Goal: Task Accomplishment & Management: Manage account settings

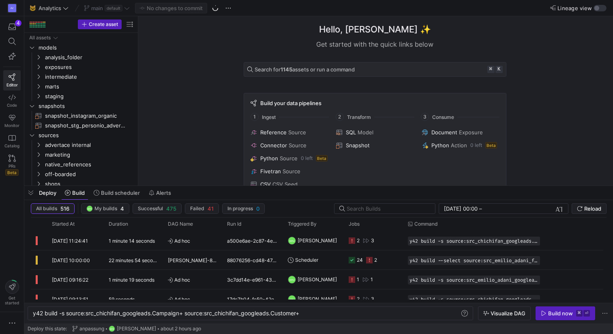
scroll to position [0, 269]
click at [353, 238] on icon "Press SPACE to select this row." at bounding box center [352, 240] width 6 height 6
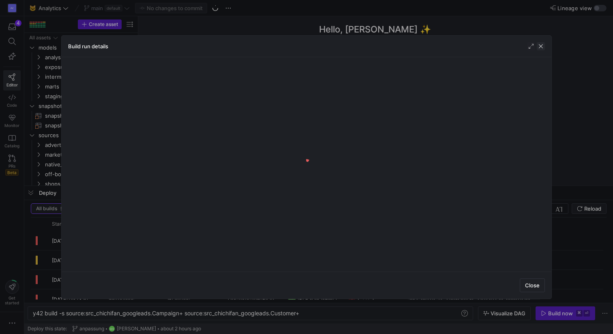
click at [540, 47] on span "button" at bounding box center [541, 46] width 8 height 8
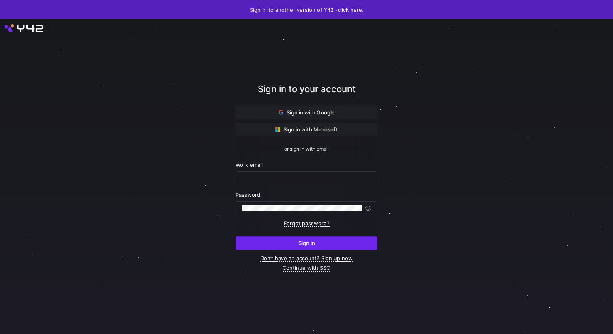
type input "renate.perez@intermate.de"
click at [283, 242] on span "submit" at bounding box center [306, 243] width 141 height 13
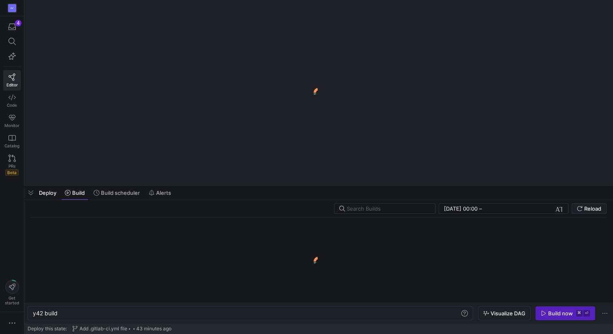
scroll to position [0, 24]
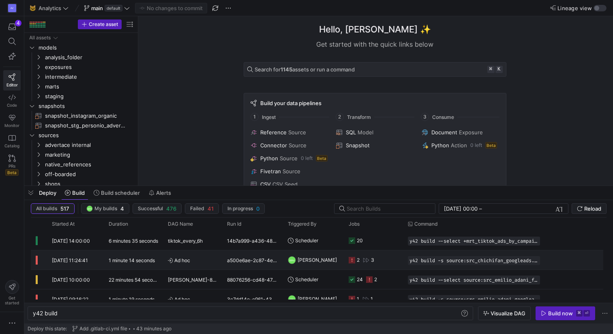
click at [351, 262] on icon at bounding box center [352, 260] width 6 height 6
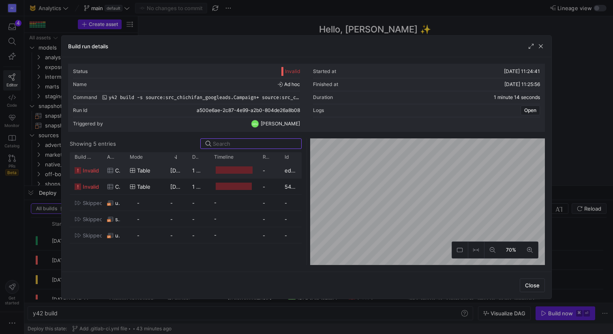
click at [89, 168] on span "invalid" at bounding box center [91, 171] width 16 height 16
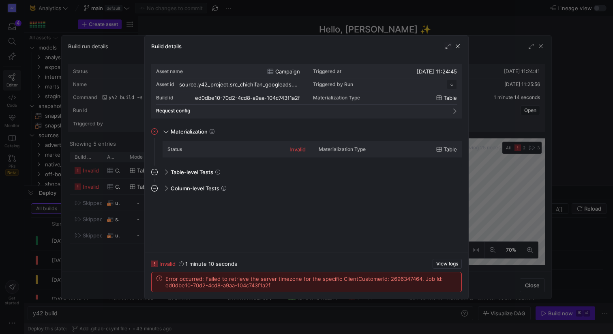
scroll to position [73, 0]
click at [456, 45] on span "button" at bounding box center [458, 46] width 8 height 8
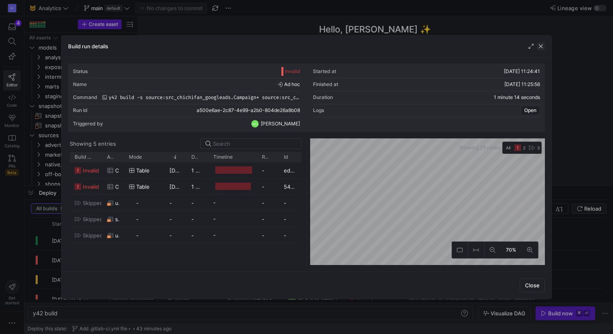
click at [540, 45] on span "button" at bounding box center [541, 46] width 8 height 8
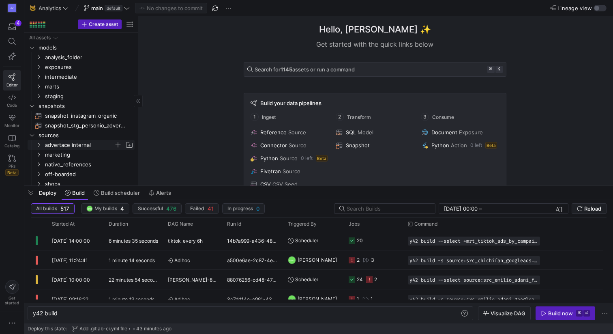
scroll to position [13, 0]
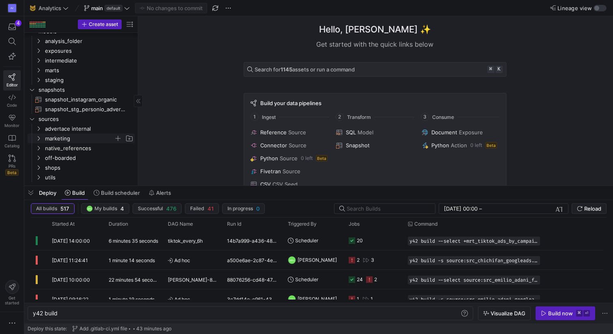
click at [56, 140] on span "marketing" at bounding box center [79, 138] width 69 height 9
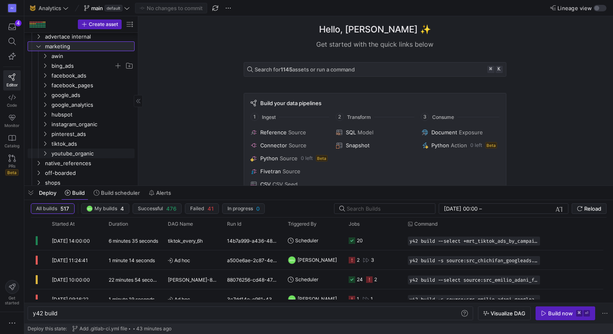
scroll to position [120, 0]
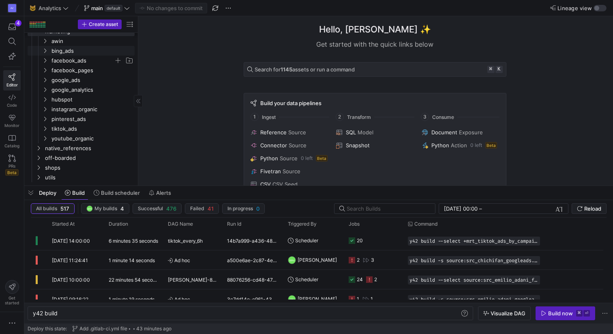
click at [80, 56] on span "facebook_ads" at bounding box center [83, 60] width 62 height 9
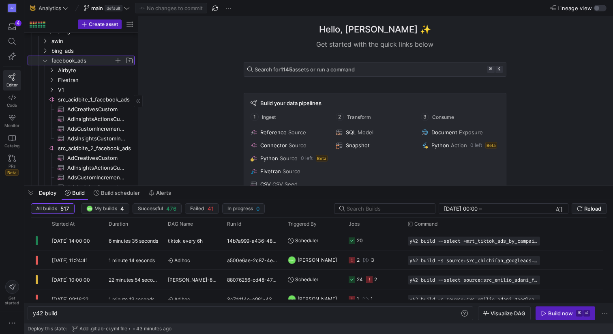
click at [80, 56] on span "facebook_ads" at bounding box center [83, 60] width 62 height 9
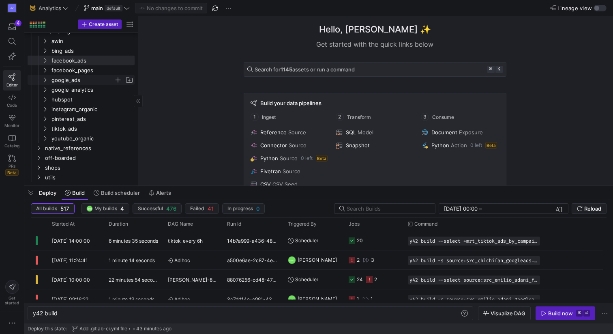
click at [66, 77] on span "google_ads" at bounding box center [83, 79] width 62 height 9
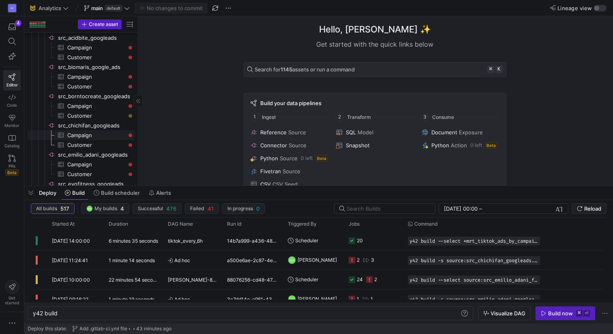
scroll to position [180, 0]
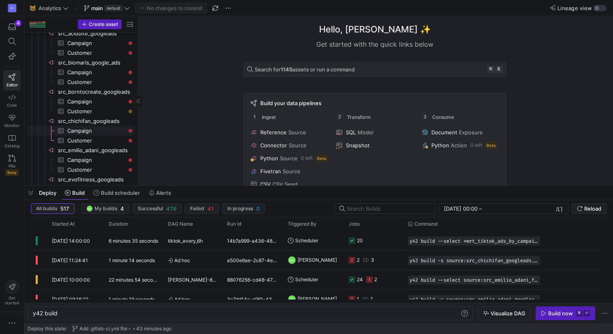
click at [87, 128] on span "Campaign​​​​​​​​​" at bounding box center [96, 130] width 58 height 9
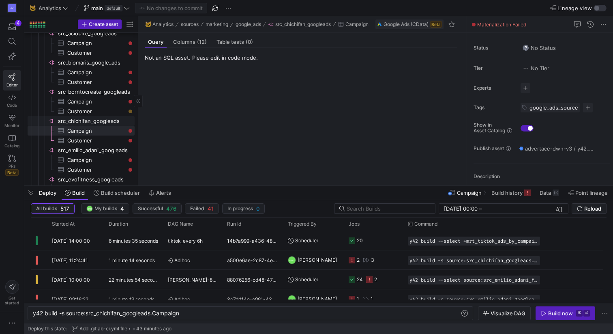
click at [98, 118] on span "src_chichifan_googleads​​​​​​​​" at bounding box center [95, 120] width 75 height 9
type textarea "y42 build"
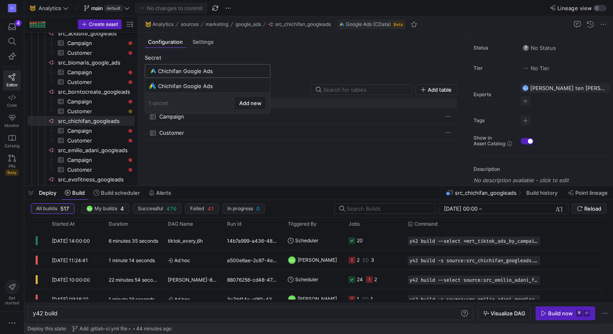
click at [196, 70] on input "Chichifan Google Ads" at bounding box center [211, 71] width 107 height 6
click at [262, 84] on span at bounding box center [263, 86] width 8 height 8
click at [271, 97] on span "Edit" at bounding box center [292, 96] width 56 height 6
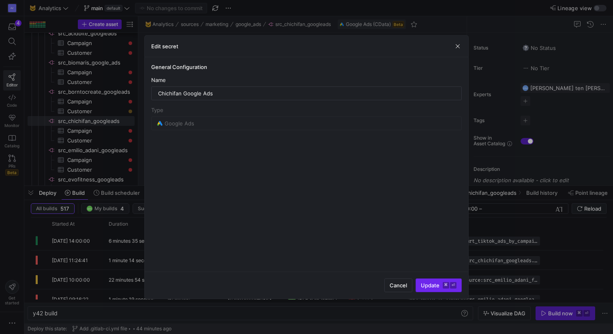
click at [436, 286] on span "Update ⌘ ⏎" at bounding box center [439, 285] width 36 height 6
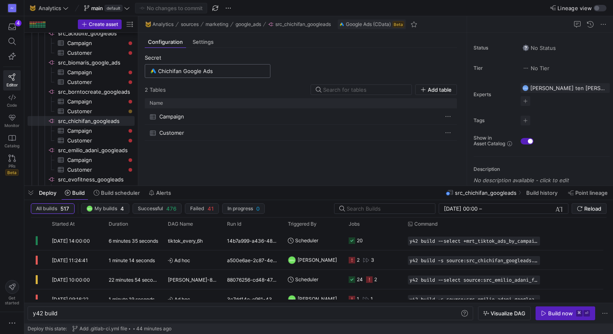
click at [219, 73] on input "Chichifan Google Ads" at bounding box center [211, 71] width 107 height 6
click at [274, 45] on div "Configuration Settings" at bounding box center [301, 42] width 312 height 12
click at [206, 44] on span "Settings" at bounding box center [203, 41] width 21 height 5
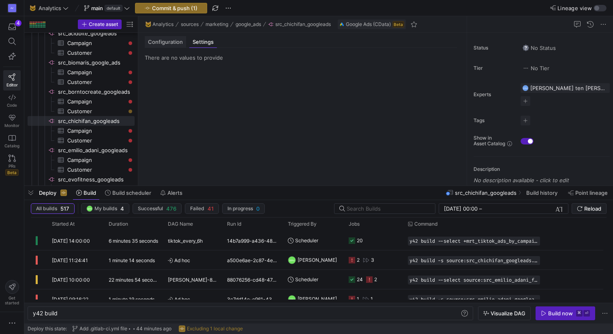
click at [171, 41] on span "Configuration" at bounding box center [165, 41] width 35 height 5
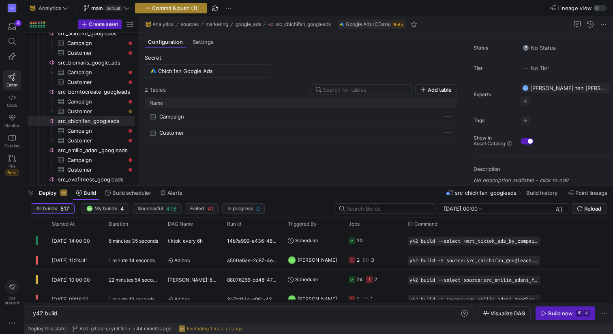
click at [179, 9] on span "Commit & push (1)" at bounding box center [174, 8] width 45 height 6
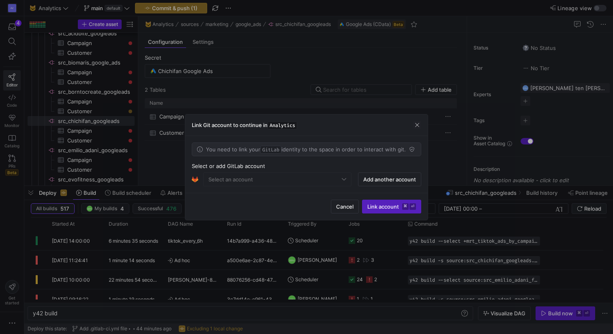
click at [343, 181] on mat-form-field "Select an account" at bounding box center [277, 179] width 148 height 14
click at [334, 176] on mat-form-field "Select an account" at bounding box center [277, 179] width 148 height 14
click at [344, 181] on mat-form-field "Select an account" at bounding box center [277, 179] width 148 height 14
click at [368, 181] on span "Add another account" at bounding box center [389, 179] width 53 height 6
click at [299, 176] on mat-form-field "Select an account" at bounding box center [277, 179] width 148 height 14
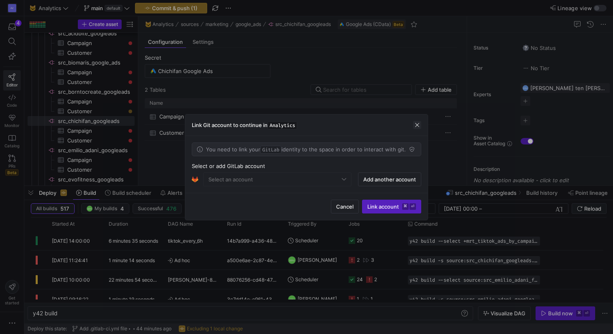
click at [414, 127] on span "button" at bounding box center [417, 125] width 8 height 8
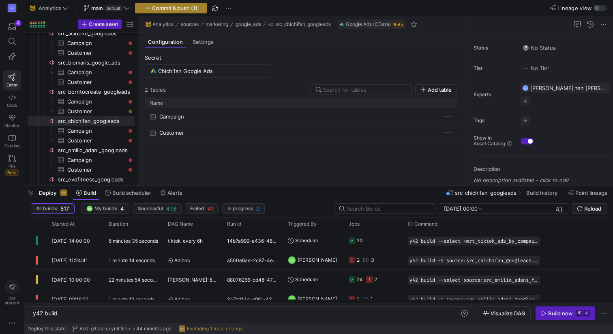
click at [156, 7] on span "Commit & push (1)" at bounding box center [174, 8] width 45 height 6
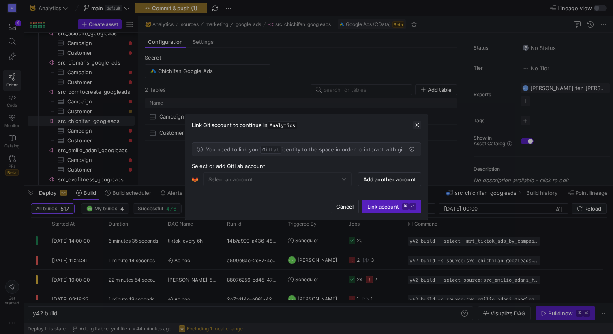
click at [416, 124] on span "button" at bounding box center [417, 125] width 8 height 8
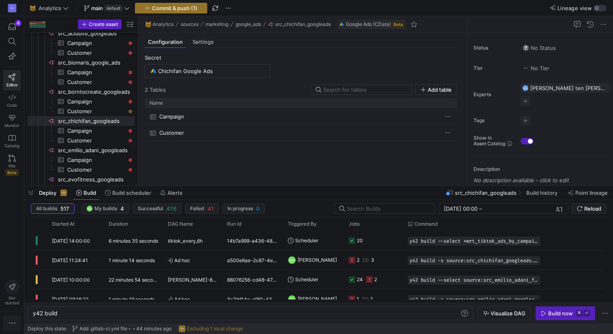
click at [17, 323] on span "button" at bounding box center [12, 323] width 10 height 8
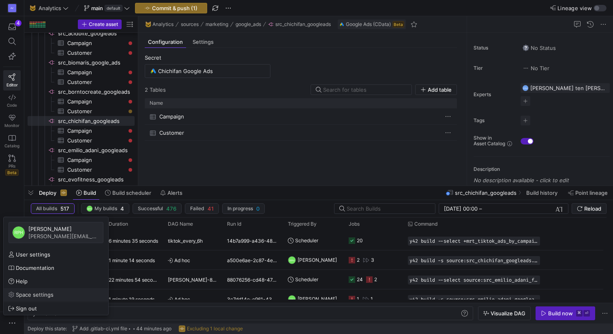
click at [33, 294] on span "Space settings" at bounding box center [35, 294] width 38 height 6
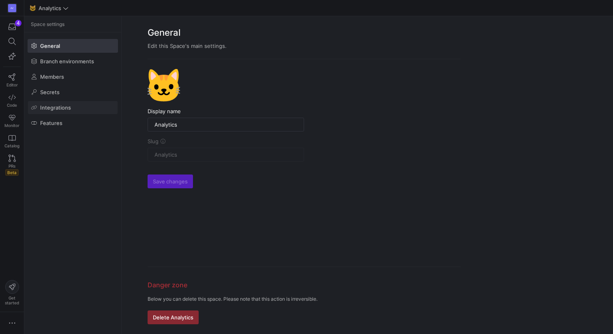
click at [53, 109] on span "Integrations" at bounding box center [55, 107] width 31 height 6
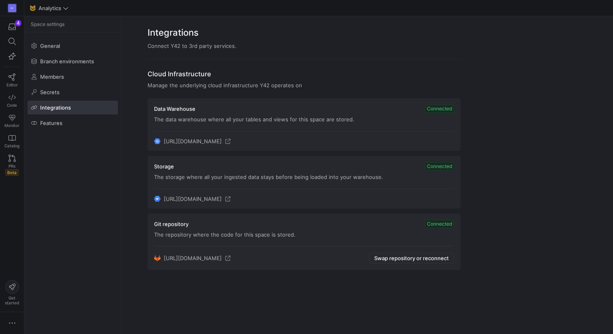
click at [327, 241] on y42-org-space-integration-card "Git repository Connected The repository where the code for this space is stored…" at bounding box center [304, 241] width 313 height 57
click at [399, 261] on span "Swap repository or reconnect" at bounding box center [411, 258] width 75 height 6
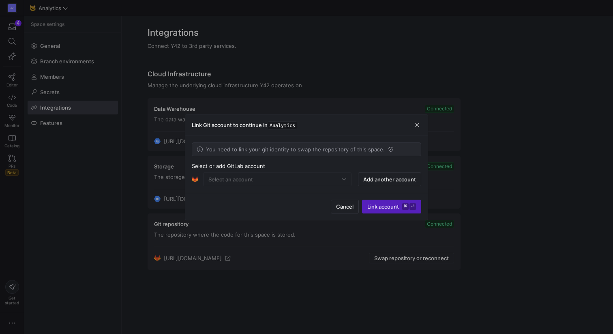
click at [341, 182] on mat-form-field "Select an account" at bounding box center [277, 179] width 148 height 14
click at [382, 182] on span "Add another account" at bounding box center [389, 179] width 53 height 6
click at [393, 201] on span "submit" at bounding box center [392, 206] width 58 height 13
click at [385, 207] on span "Link account ⌘ ⏎" at bounding box center [392, 206] width 49 height 6
click at [387, 180] on span "Add another account" at bounding box center [389, 179] width 53 height 6
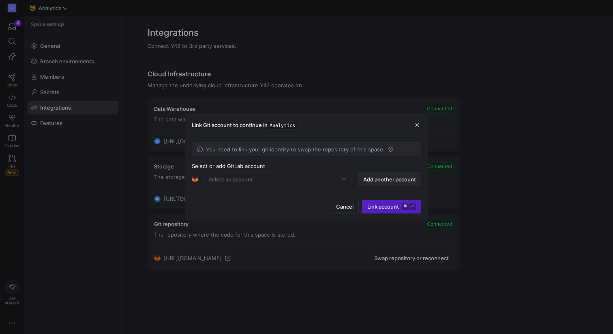
click at [383, 181] on span "Add another account" at bounding box center [389, 179] width 53 height 6
click at [345, 178] on div at bounding box center [344, 179] width 4 height 6
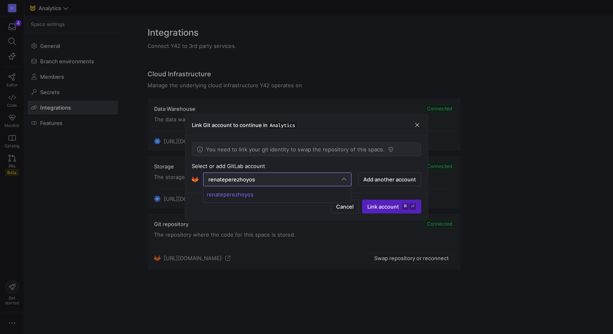
click at [345, 178] on div at bounding box center [306, 167] width 613 height 334
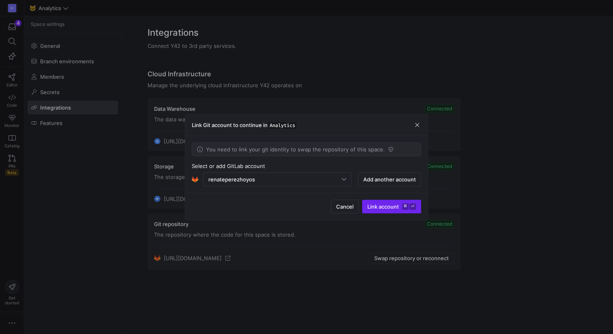
click at [387, 208] on span "Link account ⌘ ⏎" at bounding box center [392, 206] width 49 height 6
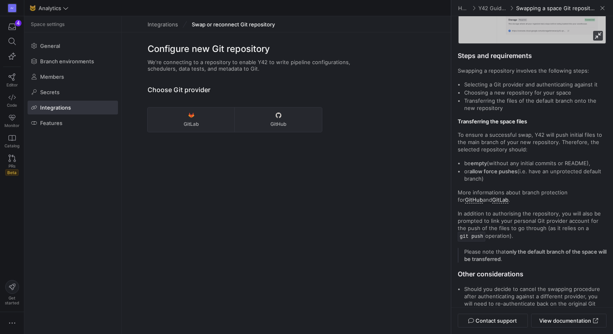
scroll to position [150, 0]
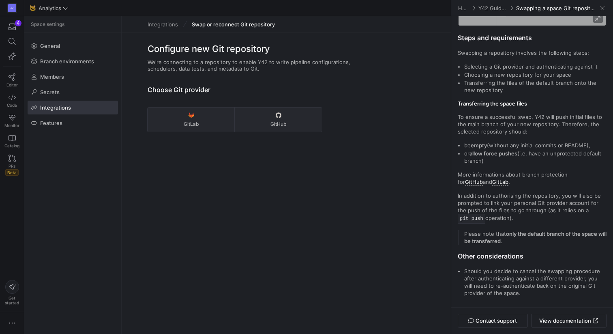
click at [163, 23] on span "Integrations" at bounding box center [163, 24] width 30 height 6
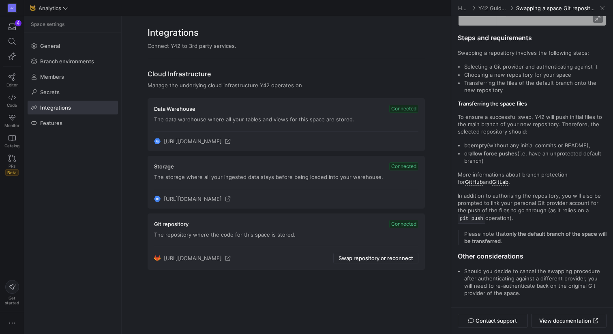
click at [385, 237] on y42-org-space-integration-card "Git repository Connected The repository where the code for this space is stored…" at bounding box center [286, 241] width 277 height 57
click at [11, 30] on span "button" at bounding box center [12, 27] width 17 height 14
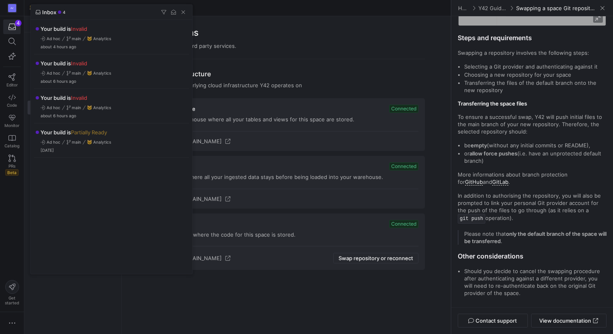
click at [12, 75] on div at bounding box center [306, 167] width 613 height 334
click at [12, 75] on icon at bounding box center [12, 76] width 7 height 7
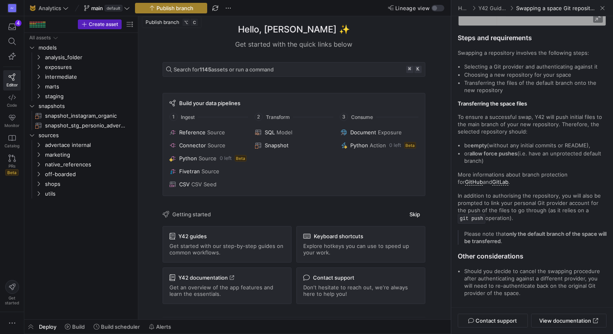
click at [175, 9] on span "Publish branch" at bounding box center [175, 8] width 37 height 6
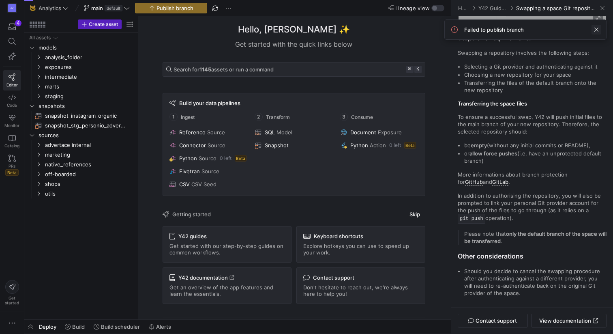
click at [596, 29] on span at bounding box center [597, 30] width 10 height 10
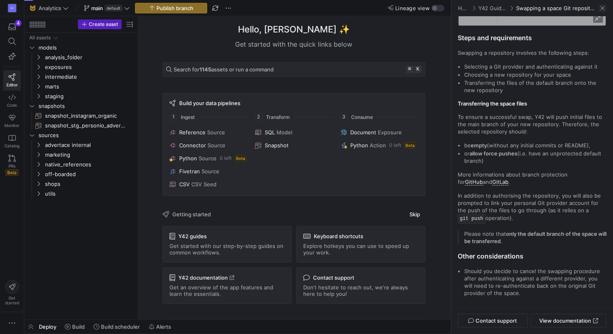
click at [604, 9] on span at bounding box center [603, 8] width 8 height 8
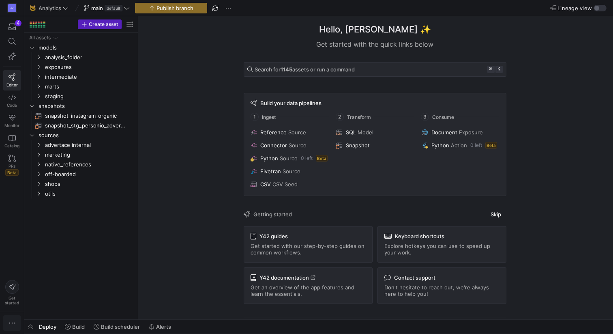
click at [13, 320] on icon "button" at bounding box center [12, 323] width 8 height 8
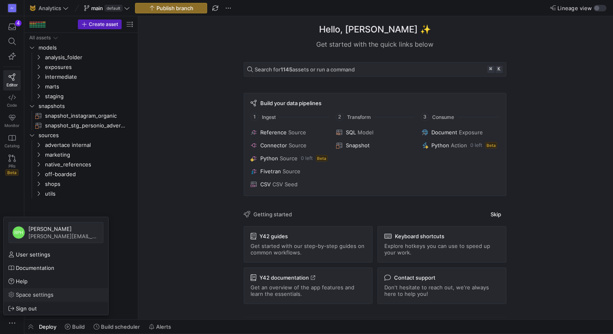
click at [35, 297] on span "Space settings" at bounding box center [35, 294] width 38 height 6
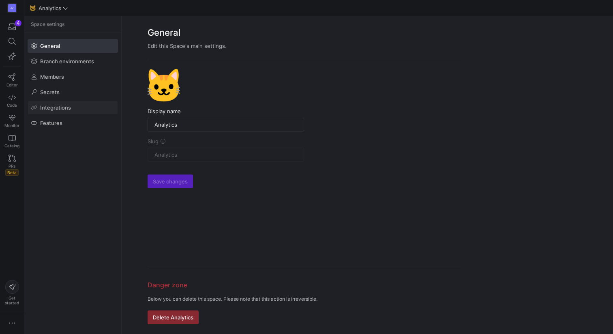
click at [67, 108] on span "Integrations" at bounding box center [55, 107] width 31 height 6
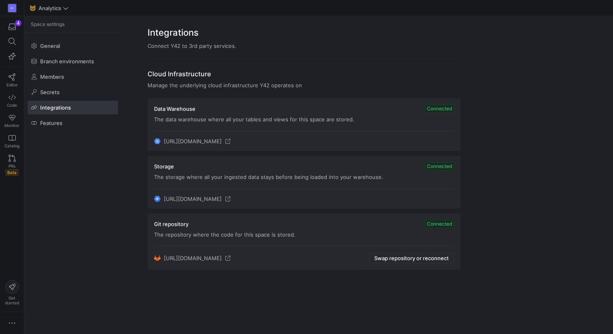
click at [432, 264] on y42-org-space-integration-card "Git repository Connected The repository where the code for this space is stored…" at bounding box center [304, 241] width 313 height 57
click at [425, 260] on span "Swap repository or reconnect" at bounding box center [411, 258] width 75 height 6
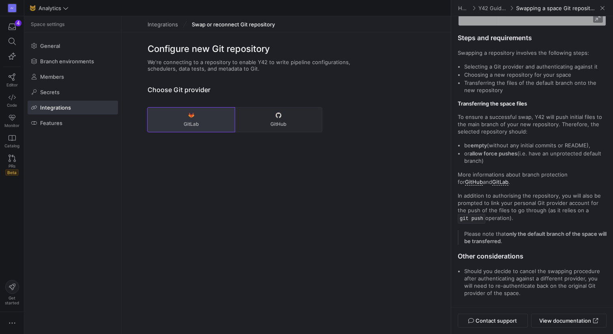
click at [220, 124] on span "GitLab" at bounding box center [191, 124] width 81 height 6
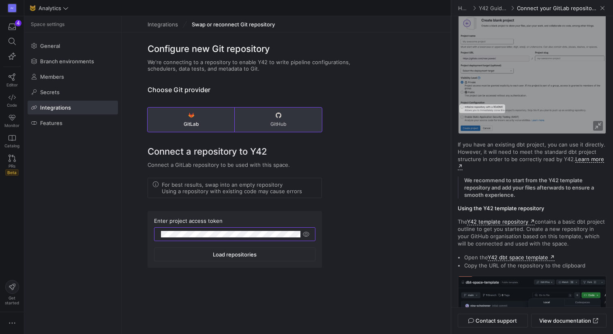
click at [273, 117] on button "GitHub" at bounding box center [278, 120] width 87 height 24
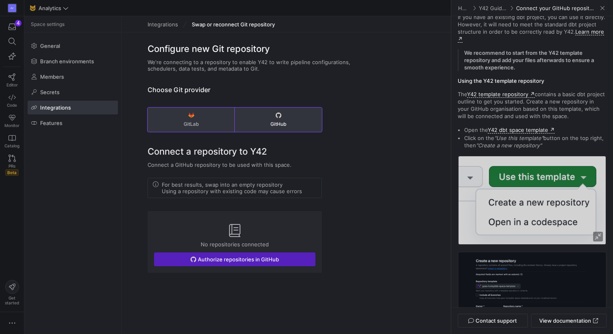
click at [204, 120] on button "GitLab" at bounding box center [191, 120] width 87 height 24
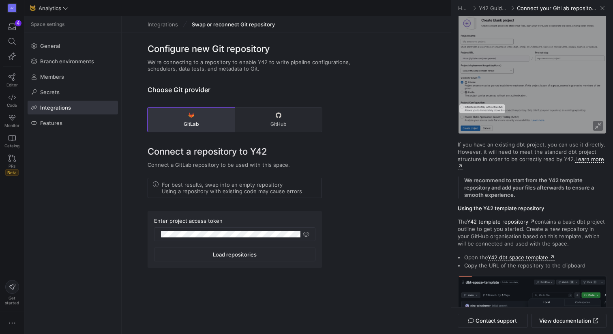
click at [169, 27] on link "Integrations" at bounding box center [163, 24] width 30 height 6
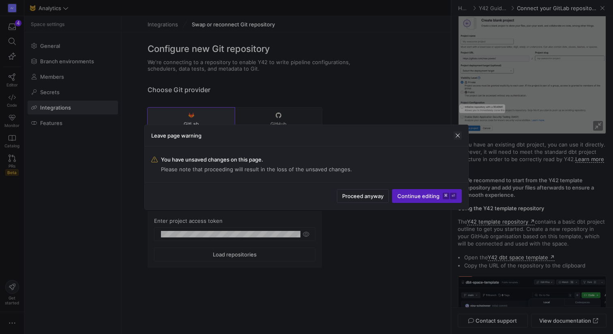
click at [456, 135] on span "button" at bounding box center [458, 135] width 8 height 8
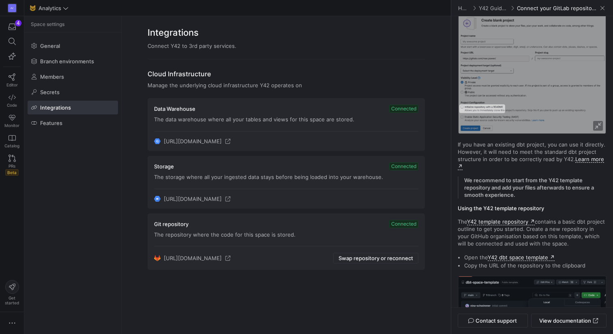
click at [325, 262] on div "https://gitlab.com/IntermateMediaGmbH/analytics Swap repository or reconnect" at bounding box center [286, 258] width 264 height 11
click at [270, 237] on y42-org-space-integration-card "Git repository Connected The repository where the code for this space is stored…" at bounding box center [286, 241] width 277 height 57
click at [603, 7] on span at bounding box center [603, 8] width 8 height 8
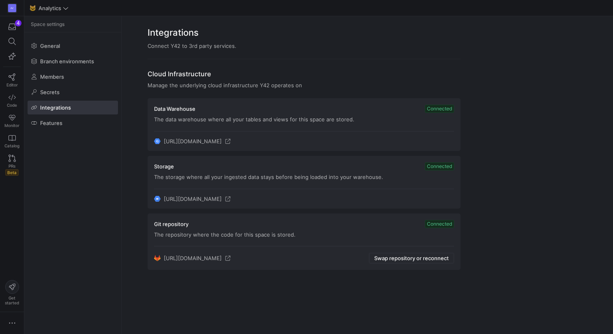
click at [253, 238] on y42-org-space-integration-card "Git repository Connected The repository where the code for this space is stored…" at bounding box center [304, 241] width 313 height 57
click at [448, 223] on span "Connected" at bounding box center [439, 224] width 29 height 8
click at [11, 82] on span "Editor" at bounding box center [11, 84] width 11 height 5
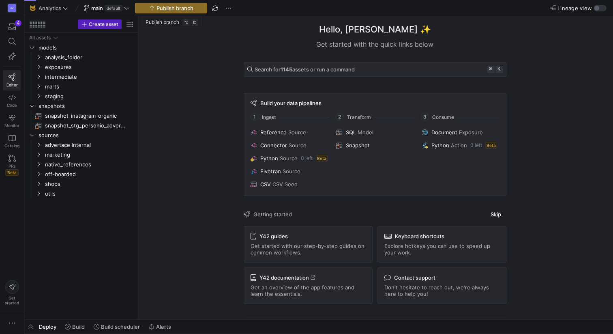
click at [146, 9] on span "button" at bounding box center [170, 8] width 71 height 10
click at [230, 7] on span "button" at bounding box center [229, 8] width 10 height 10
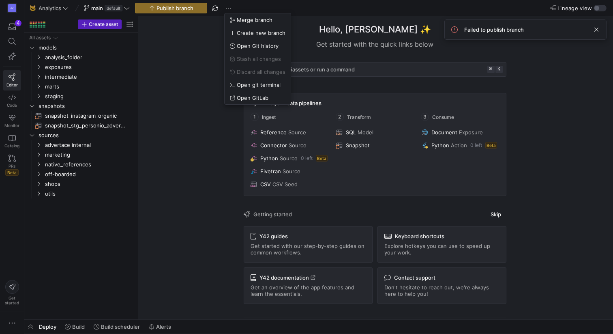
click at [185, 78] on div at bounding box center [306, 167] width 613 height 334
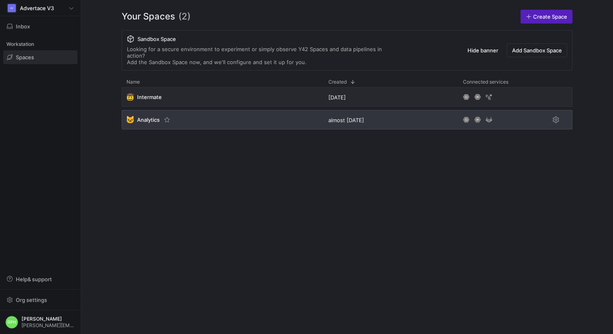
click at [140, 116] on span "Analytics" at bounding box center [148, 119] width 23 height 6
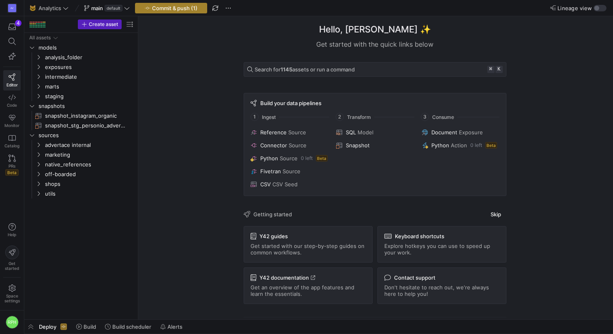
click at [168, 9] on span "Commit & push (1)" at bounding box center [174, 8] width 45 height 6
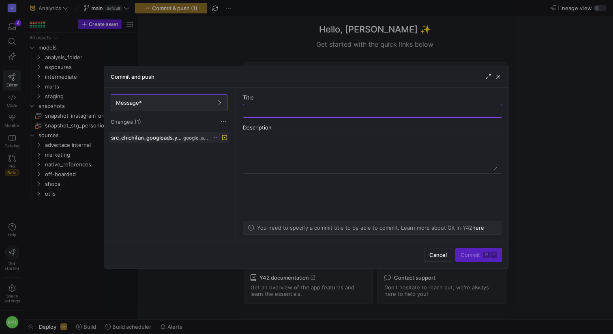
click at [215, 138] on icon at bounding box center [216, 137] width 5 height 5
click at [221, 146] on span "View in code mode" at bounding box center [243, 147] width 49 height 6
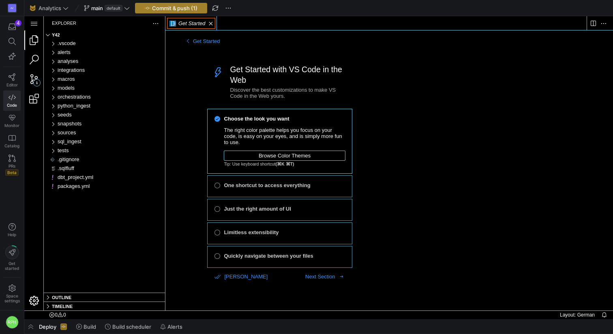
click at [175, 6] on span "Commit & push (1)" at bounding box center [174, 8] width 45 height 6
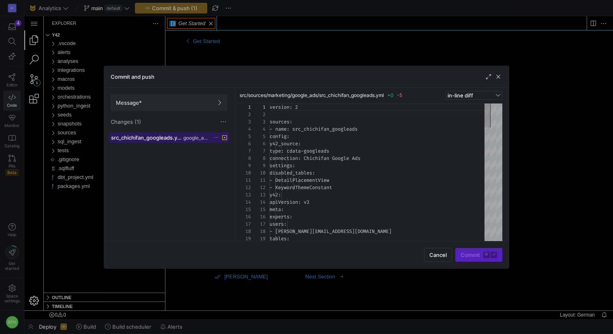
click at [146, 138] on span "src_chichifan_googleads.yml" at bounding box center [146, 137] width 71 height 6
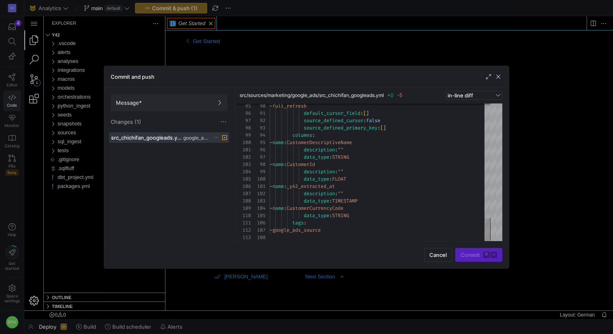
click at [215, 138] on icon at bounding box center [216, 137] width 5 height 5
click at [228, 159] on span "Discard" at bounding box center [228, 160] width 19 height 6
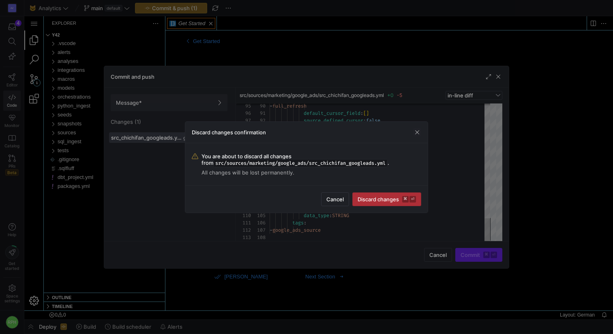
click at [371, 200] on span "Discard changes ⌘ ⏎" at bounding box center [387, 199] width 58 height 6
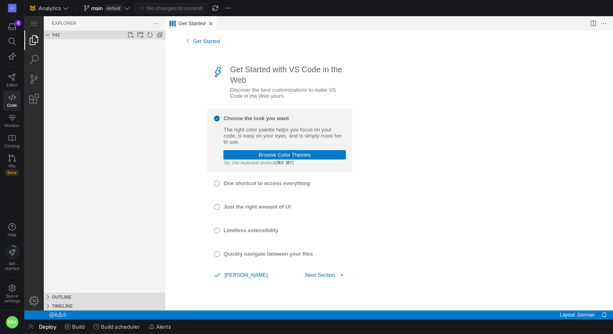
scroll to position [0, 0]
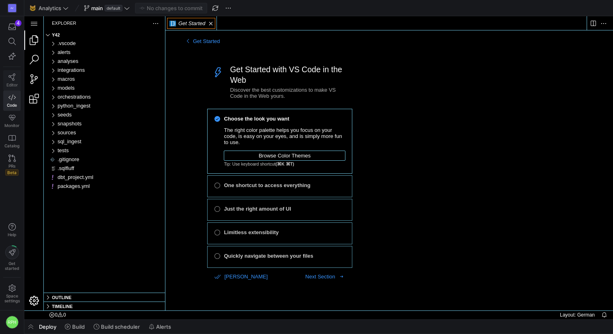
click at [8, 81] on link "Editor" at bounding box center [11, 80] width 17 height 20
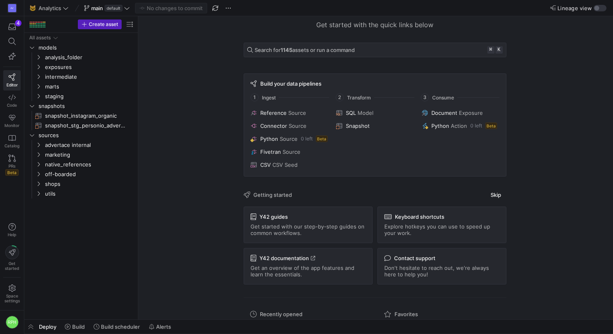
scroll to position [20, 0]
click at [109, 325] on span "Build scheduler" at bounding box center [120, 326] width 39 height 6
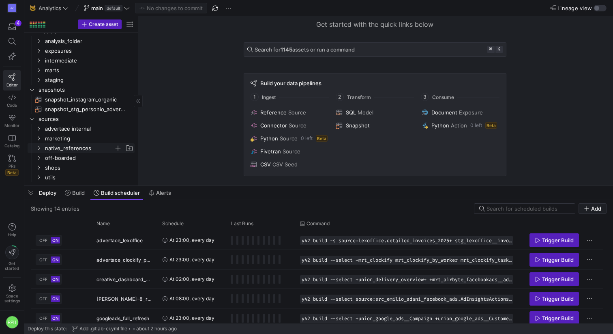
scroll to position [13, 0]
click at [52, 139] on span "marketing" at bounding box center [79, 138] width 69 height 9
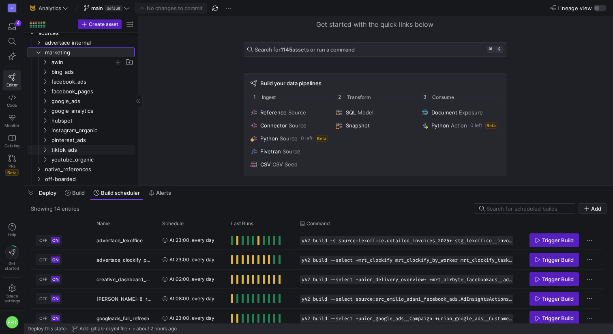
scroll to position [104, 0]
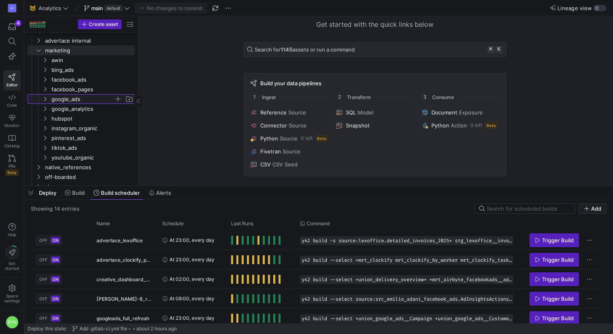
click at [72, 99] on span "google_ads" at bounding box center [83, 99] width 62 height 9
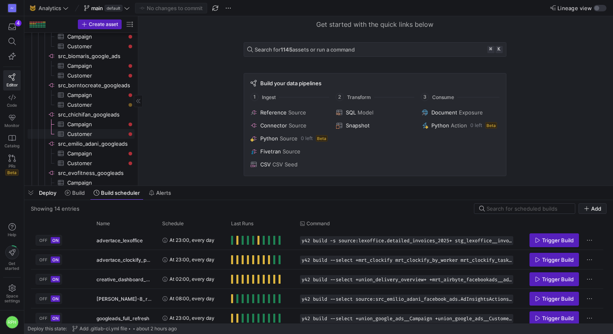
scroll to position [192, 0]
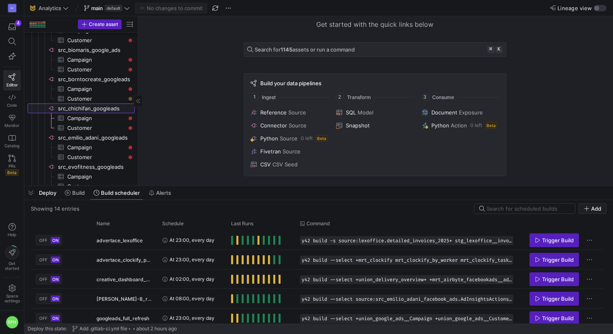
click at [99, 107] on span "src_chichifan_googleads​​​​​​​​" at bounding box center [95, 108] width 75 height 9
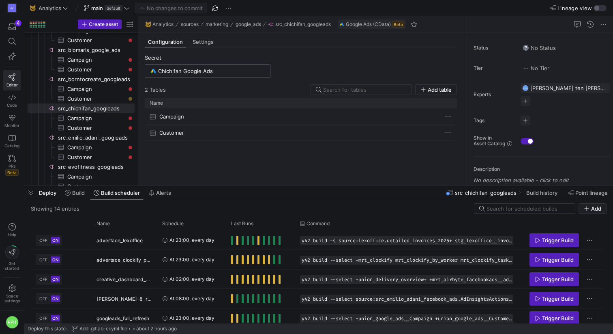
click at [231, 69] on input "Chichifan Google Ads" at bounding box center [211, 71] width 107 height 6
click at [262, 86] on span at bounding box center [263, 86] width 8 height 8
click at [302, 47] on div at bounding box center [306, 167] width 613 height 334
